Goal: Use online tool/utility: Utilize a website feature to perform a specific function

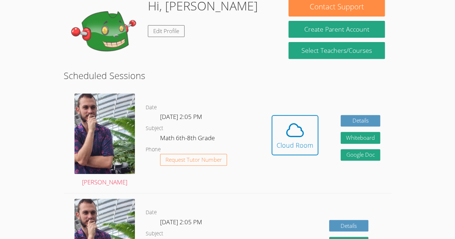
scroll to position [120, 0]
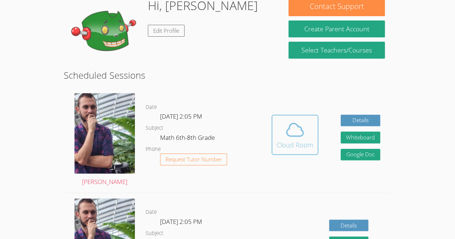
click at [294, 124] on icon at bounding box center [295, 129] width 17 height 13
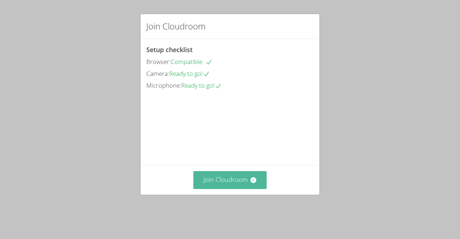
click at [233, 181] on button "Join Cloudroom" at bounding box center [230, 180] width 74 height 18
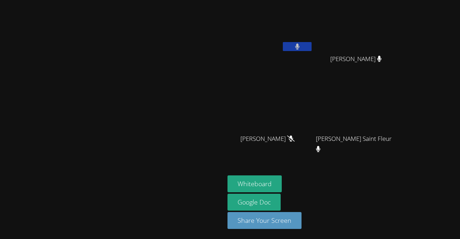
click at [312, 44] on button at bounding box center [297, 46] width 29 height 9
click at [282, 186] on button "Whiteboard" at bounding box center [255, 184] width 54 height 17
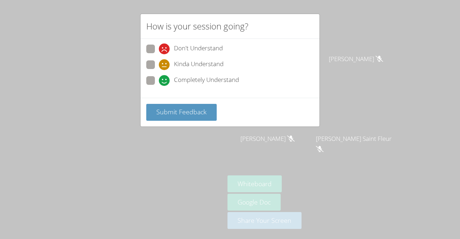
click at [159, 86] on span at bounding box center [159, 86] width 0 height 0
click at [159, 79] on input "Completely Understand" at bounding box center [162, 79] width 6 height 6
radio input "true"
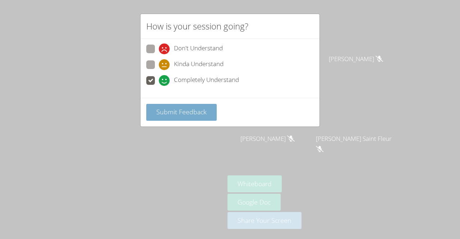
click at [176, 113] on span "Submit Feedback" at bounding box center [181, 112] width 50 height 9
